Goal: Task Accomplishment & Management: Manage account settings

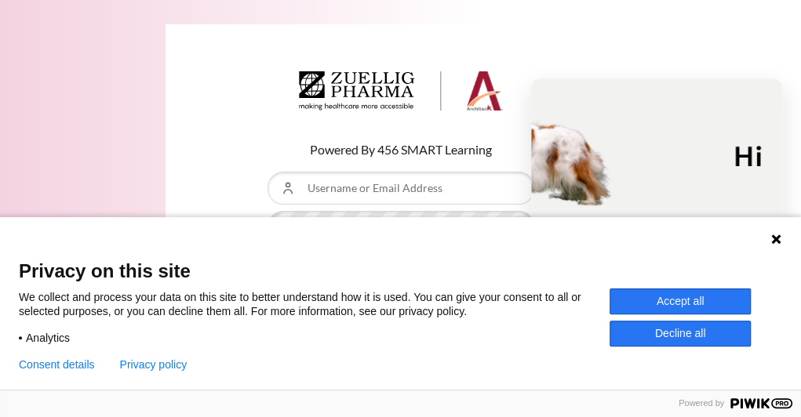
click at [769, 240] on div "Language 1 Language 2 Language 3" at bounding box center [400, 236] width 801 height 39
click at [772, 240] on icon at bounding box center [775, 239] width 13 height 13
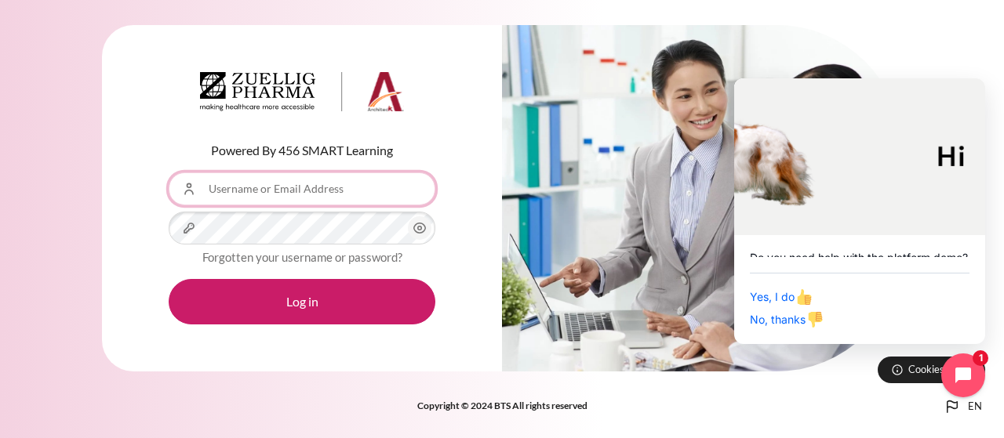
click at [287, 200] on input "Username or Email Address" at bounding box center [302, 189] width 267 height 33
type input "r"
type input "RMislang@zuelligpharma.com"
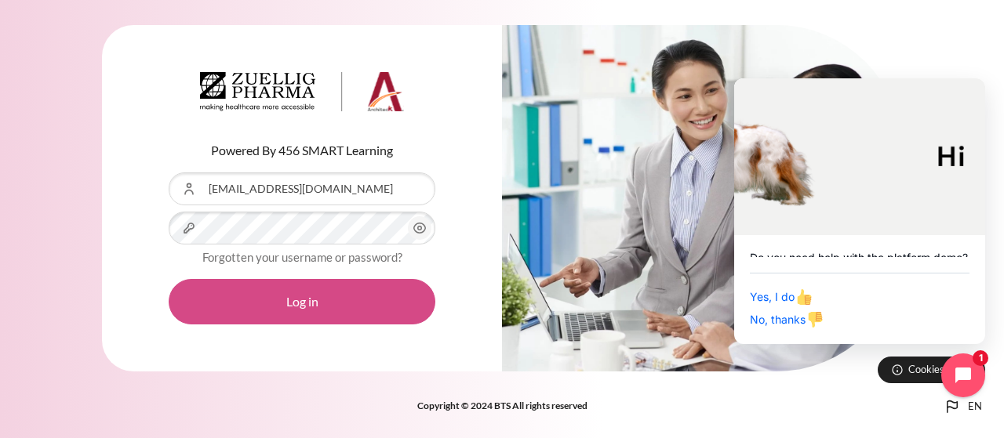
click at [292, 293] on button "Log in" at bounding box center [302, 301] width 267 height 45
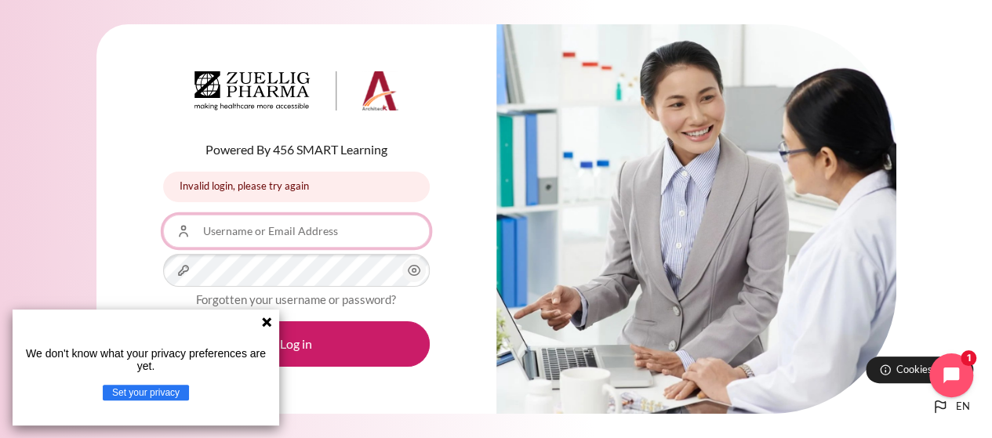
click at [247, 231] on input "Username or Email Address" at bounding box center [296, 231] width 267 height 33
type input "RMislang@zuelligpharma.com"
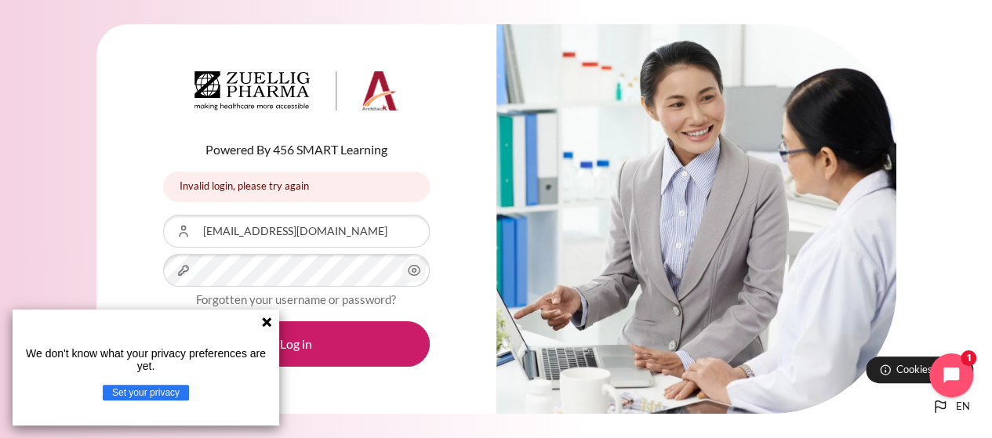
click at [267, 319] on icon at bounding box center [266, 322] width 13 height 13
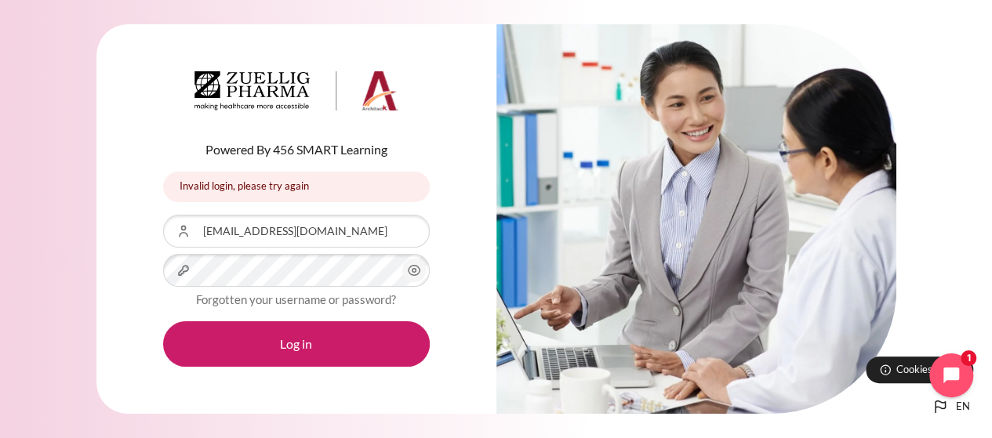
click at [416, 270] on circle "Content" at bounding box center [414, 271] width 4 height 4
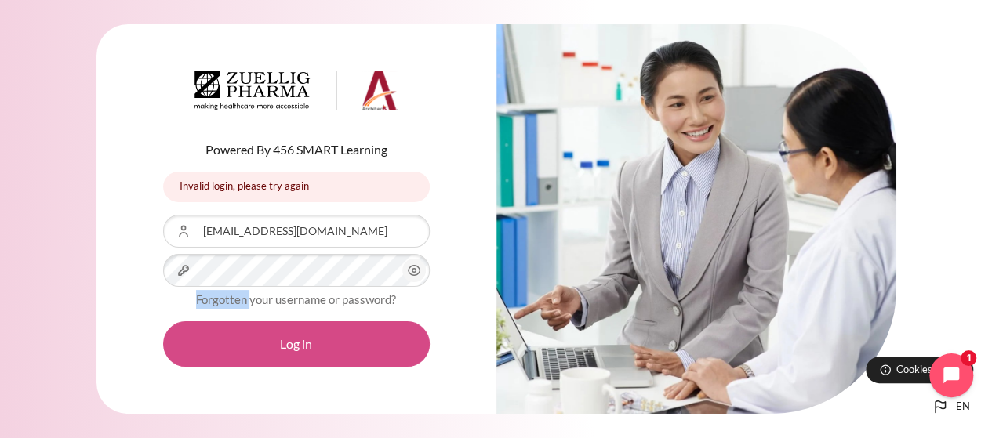
click at [290, 341] on button "Log in" at bounding box center [296, 344] width 267 height 45
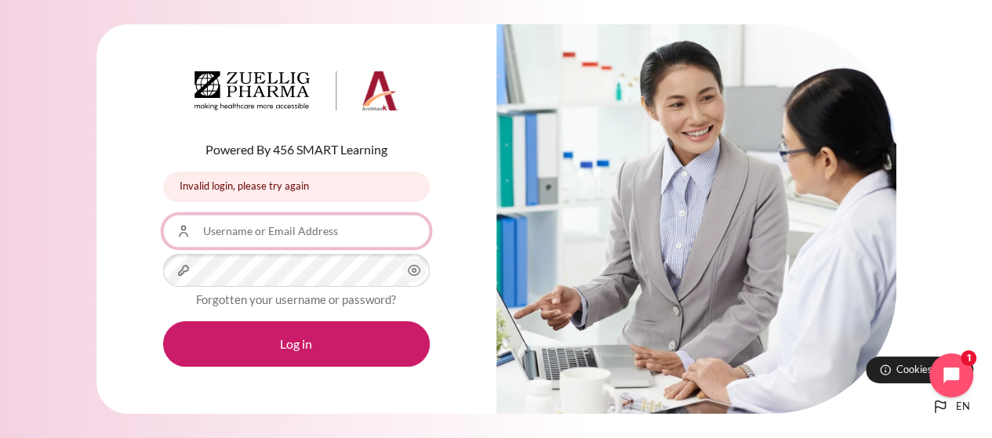
click at [289, 227] on input "Username or Email Address" at bounding box center [296, 231] width 267 height 33
type input "RMislang"
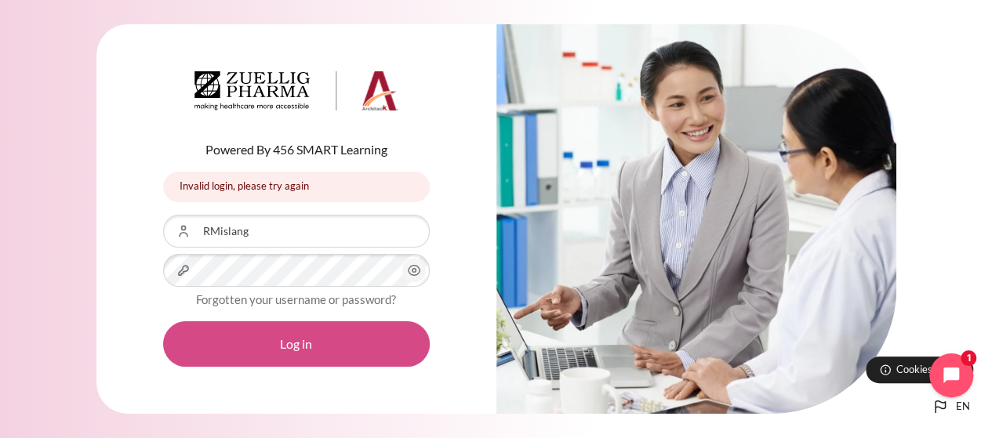
click at [280, 345] on button "Log in" at bounding box center [296, 344] width 267 height 45
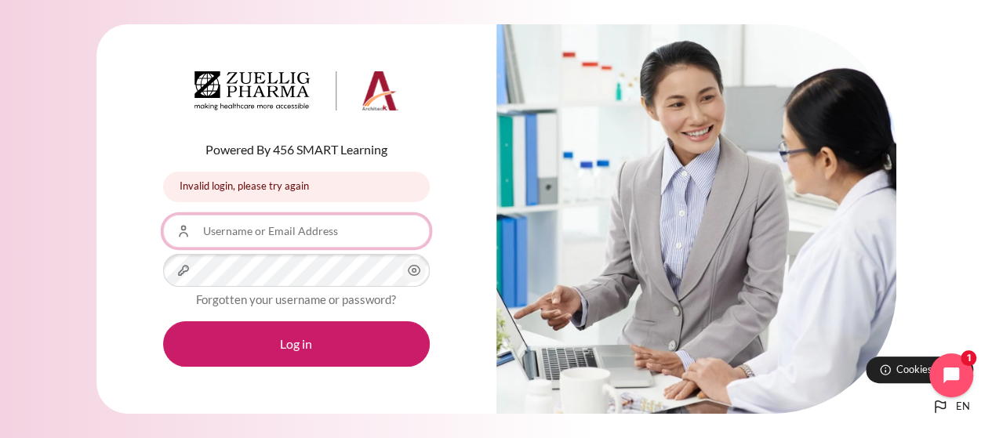
click at [311, 228] on input "Username or Email Address" at bounding box center [296, 231] width 267 height 33
type input "RMislang@zuelligpharma.com"
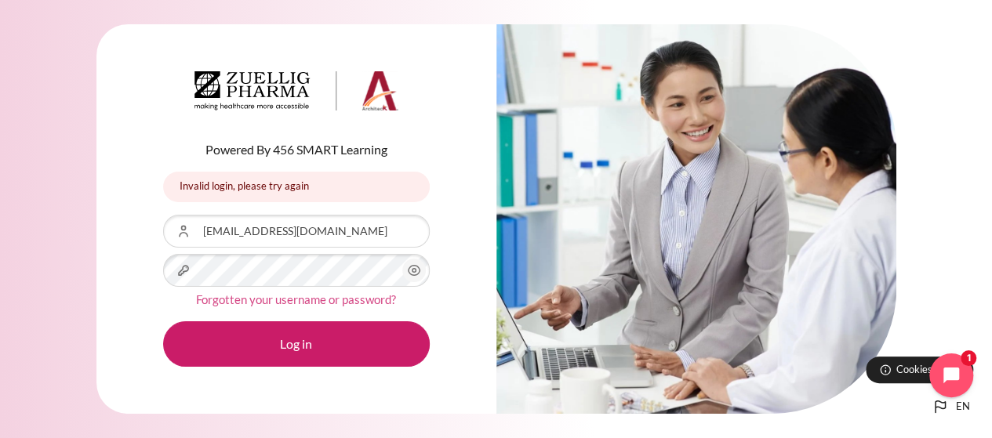
click at [279, 297] on link "Forgotten your username or password?" at bounding box center [296, 300] width 200 height 14
